Goal: Task Accomplishment & Management: Complete application form

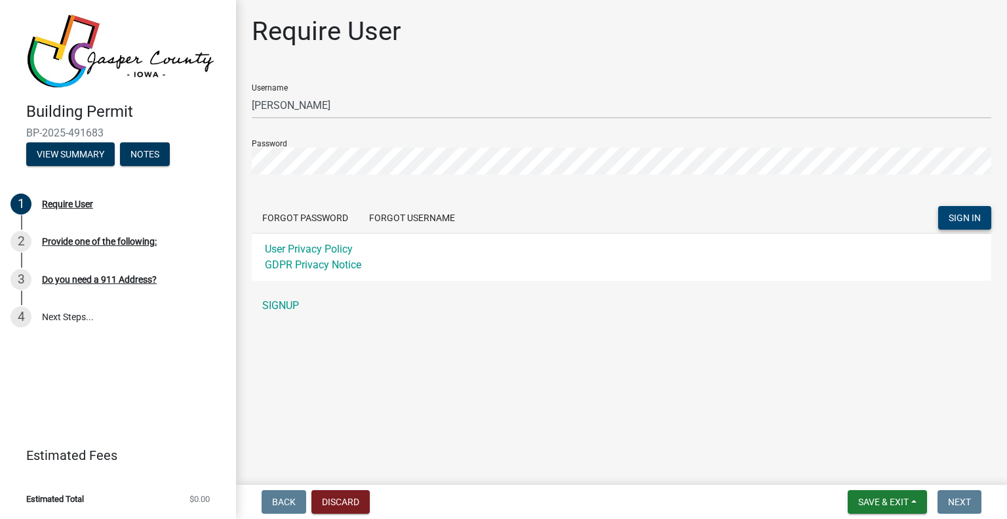
click at [964, 220] on span "SIGN IN" at bounding box center [965, 218] width 32 height 10
click at [290, 304] on link "SIGNUP" at bounding box center [622, 306] width 740 height 26
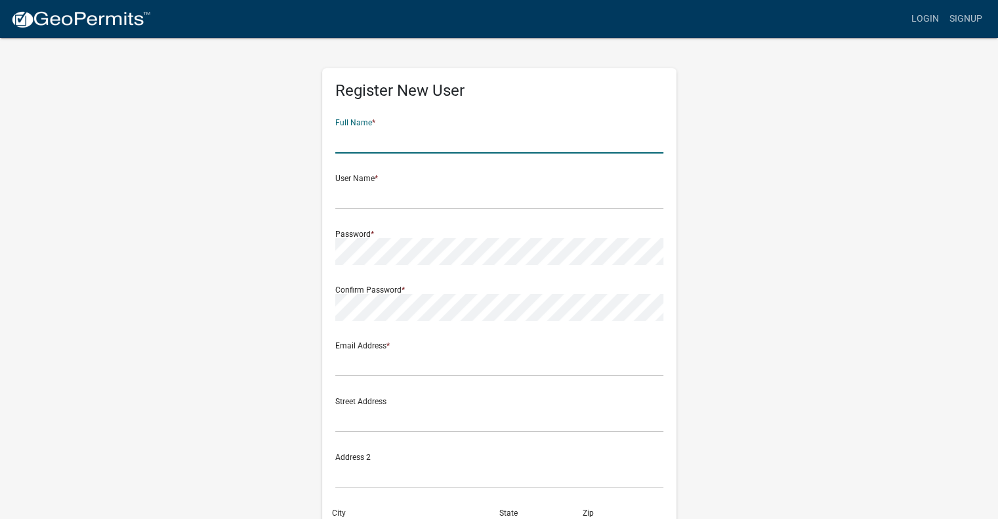
click at [404, 137] on input "text" at bounding box center [499, 140] width 328 height 27
type input "[PERSON_NAME]"
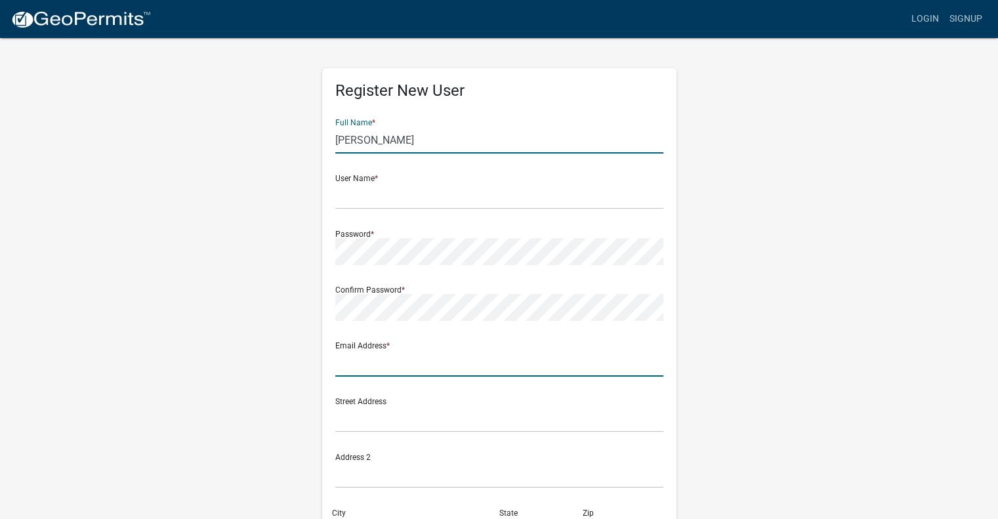
type input "[PERSON_NAME][EMAIL_ADDRESS][DOMAIN_NAME]"
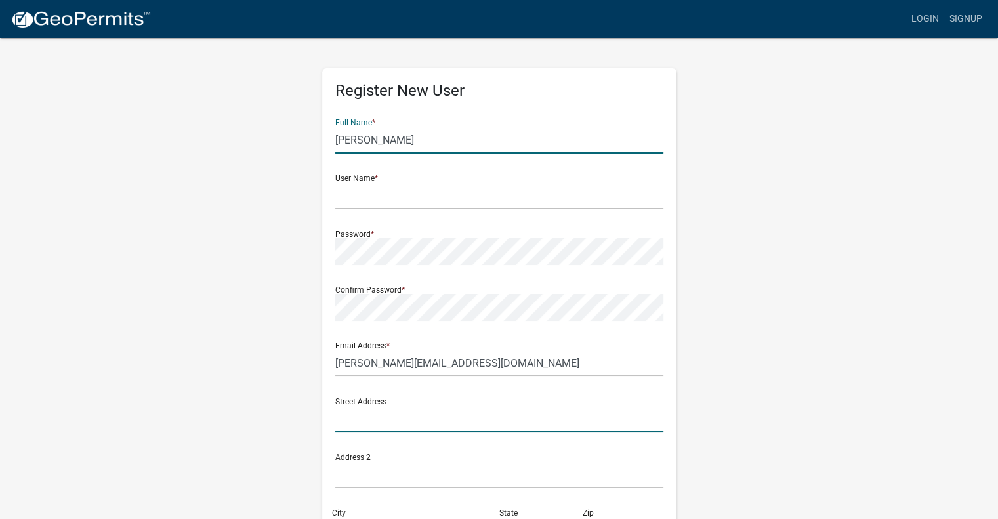
type input "[STREET_ADDRESS]"
type input "Altoona"
type input "IA"
type input "50009"
type input "5152026153"
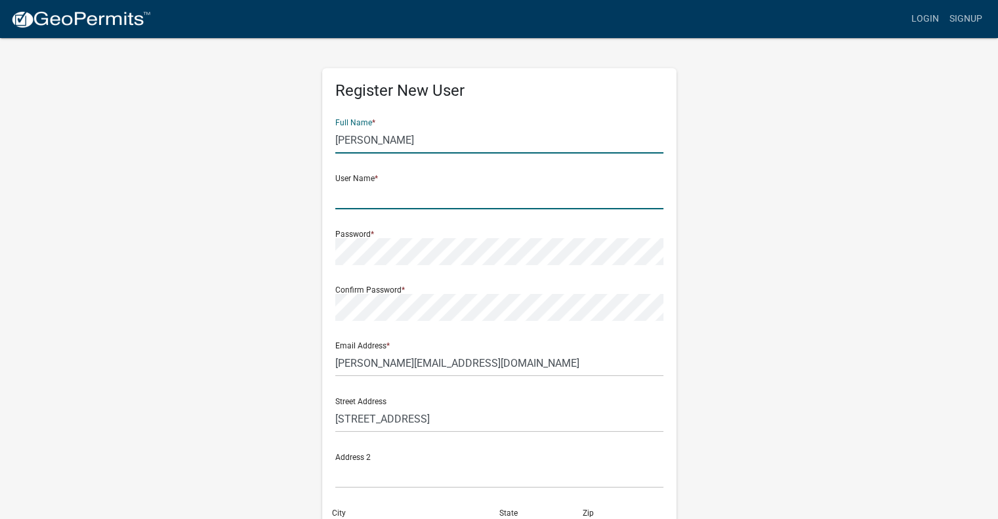
click at [354, 188] on input "text" at bounding box center [499, 195] width 328 height 27
type input "[PERSON_NAME]"
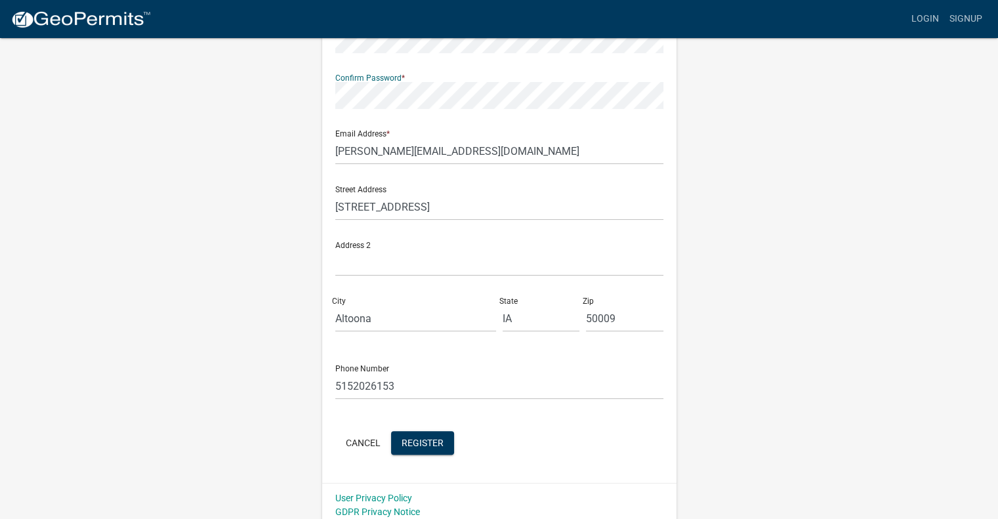
scroll to position [219, 0]
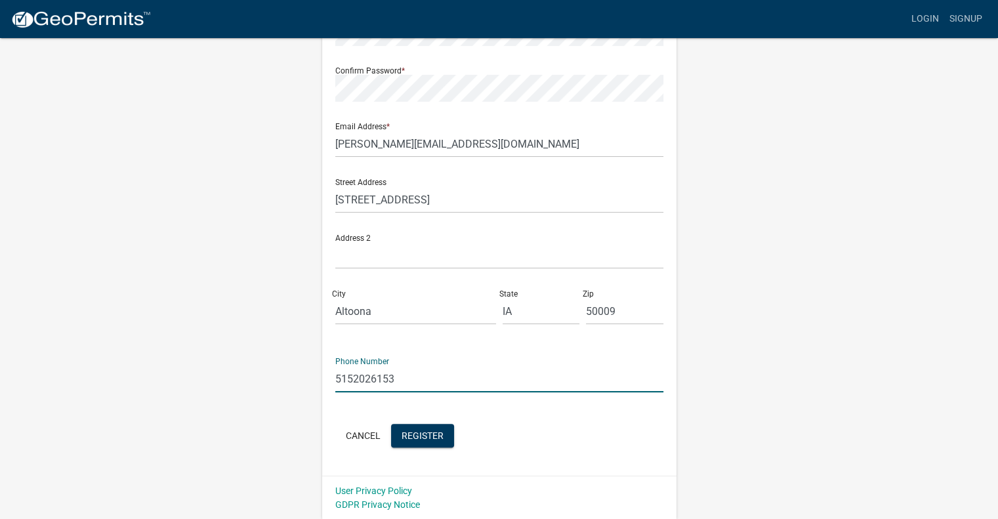
click at [412, 380] on input "5152026153" at bounding box center [499, 378] width 328 height 27
type input "5159673136"
click at [423, 436] on span "Register" at bounding box center [422, 435] width 42 height 10
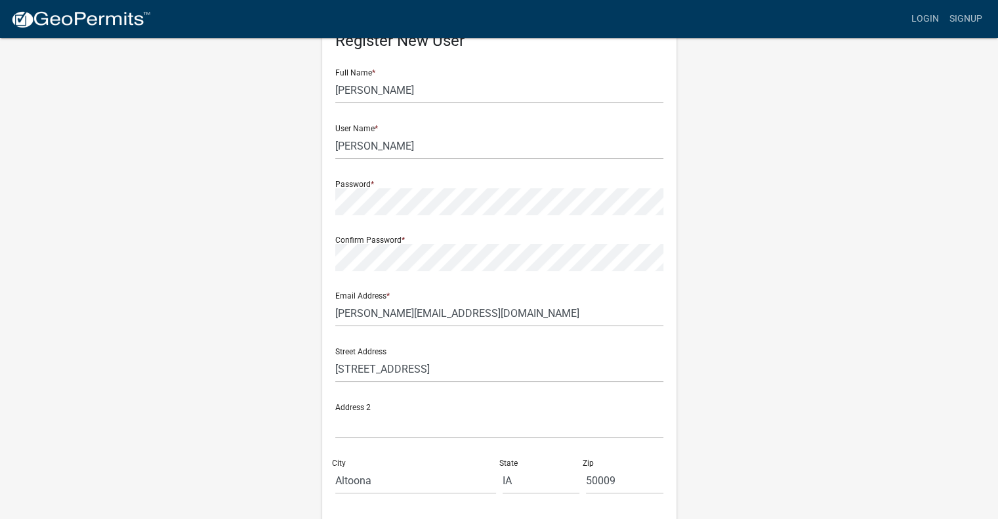
scroll to position [0, 0]
